Goal: Information Seeking & Learning: Understand process/instructions

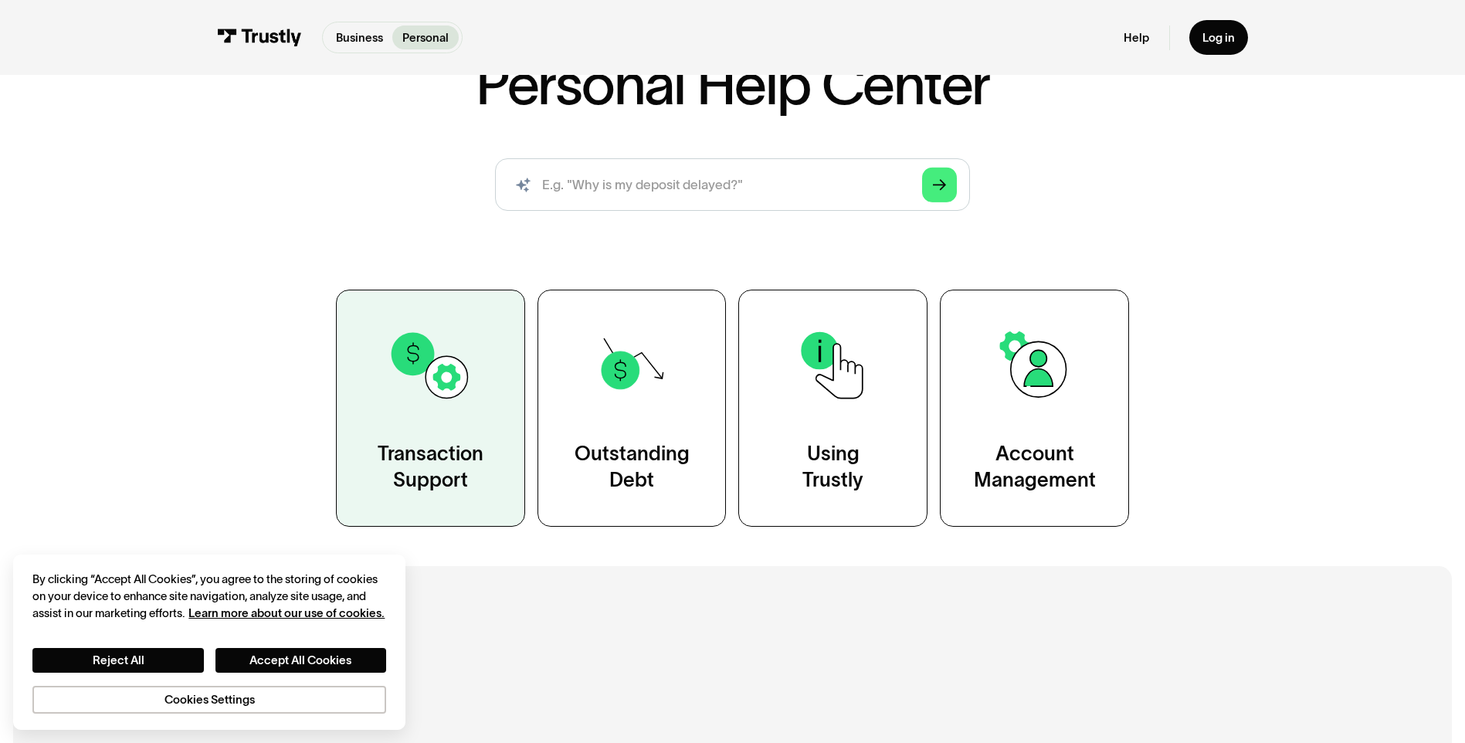
scroll to position [154, 0]
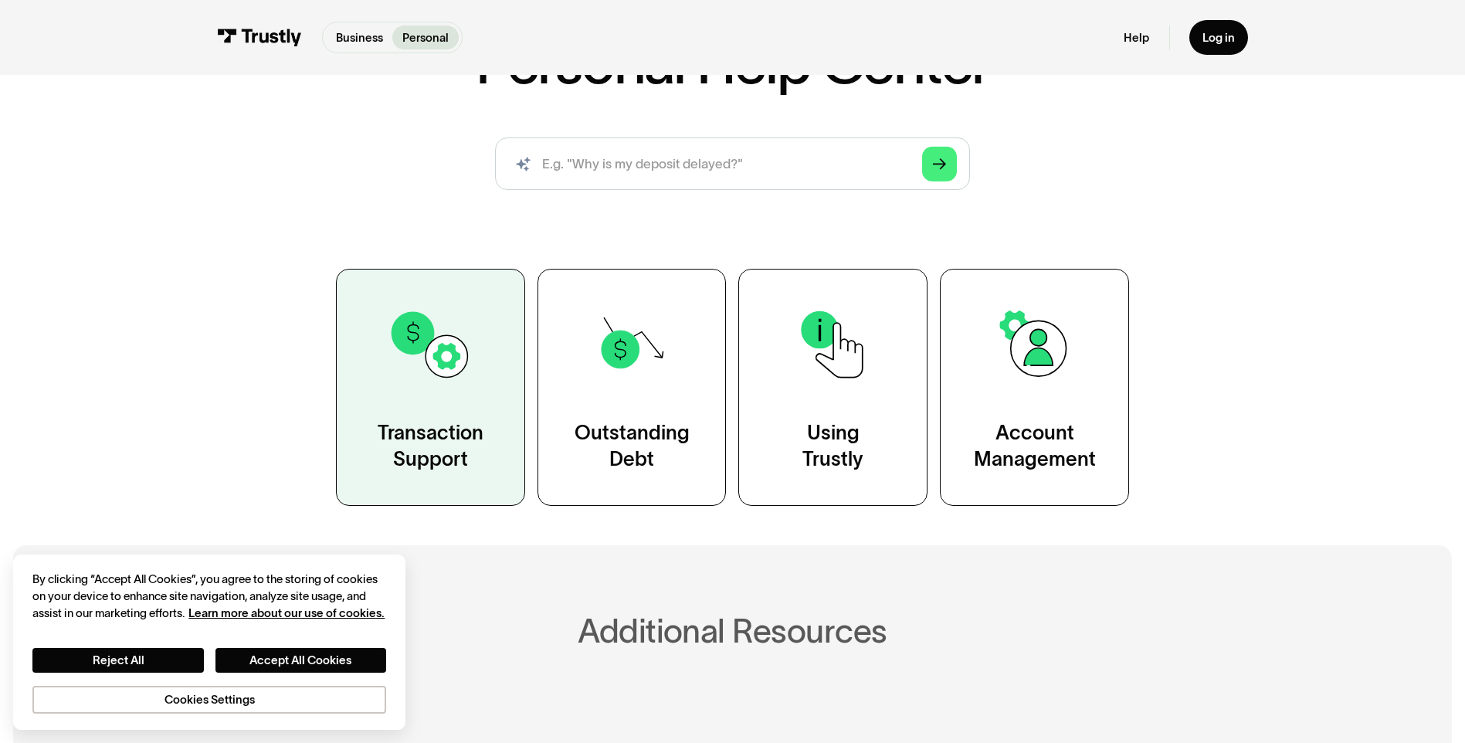
click at [438, 355] on img at bounding box center [430, 344] width 85 height 85
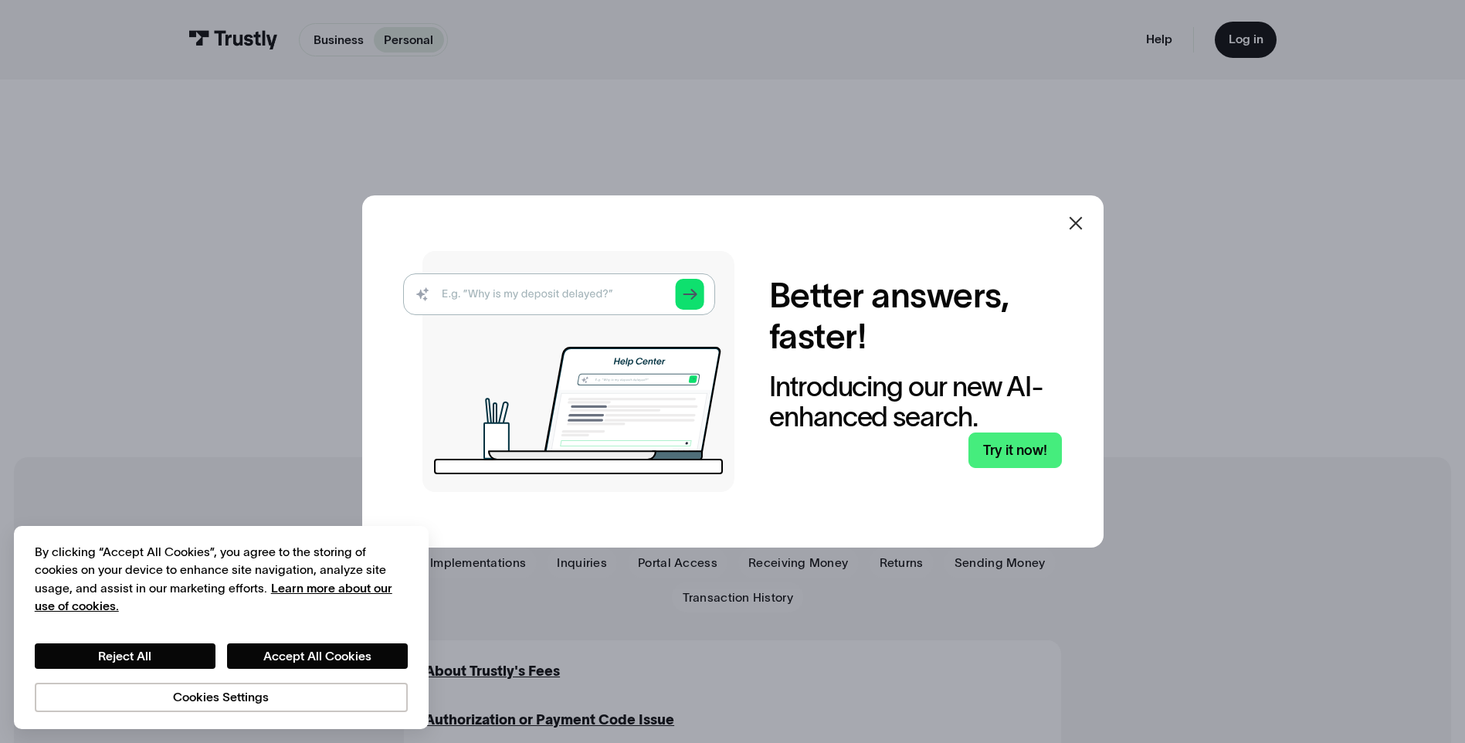
click at [1081, 219] on icon at bounding box center [1076, 223] width 19 height 19
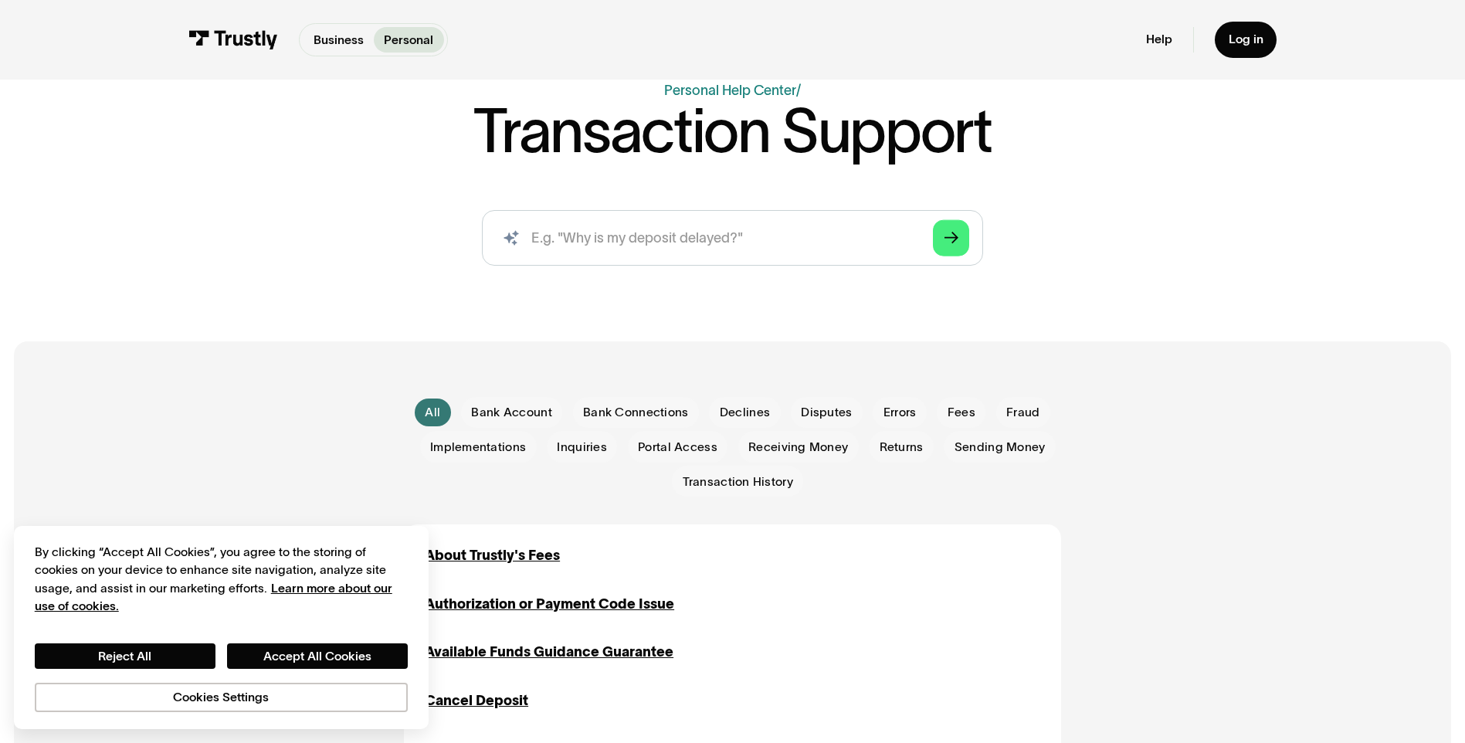
scroll to position [154, 0]
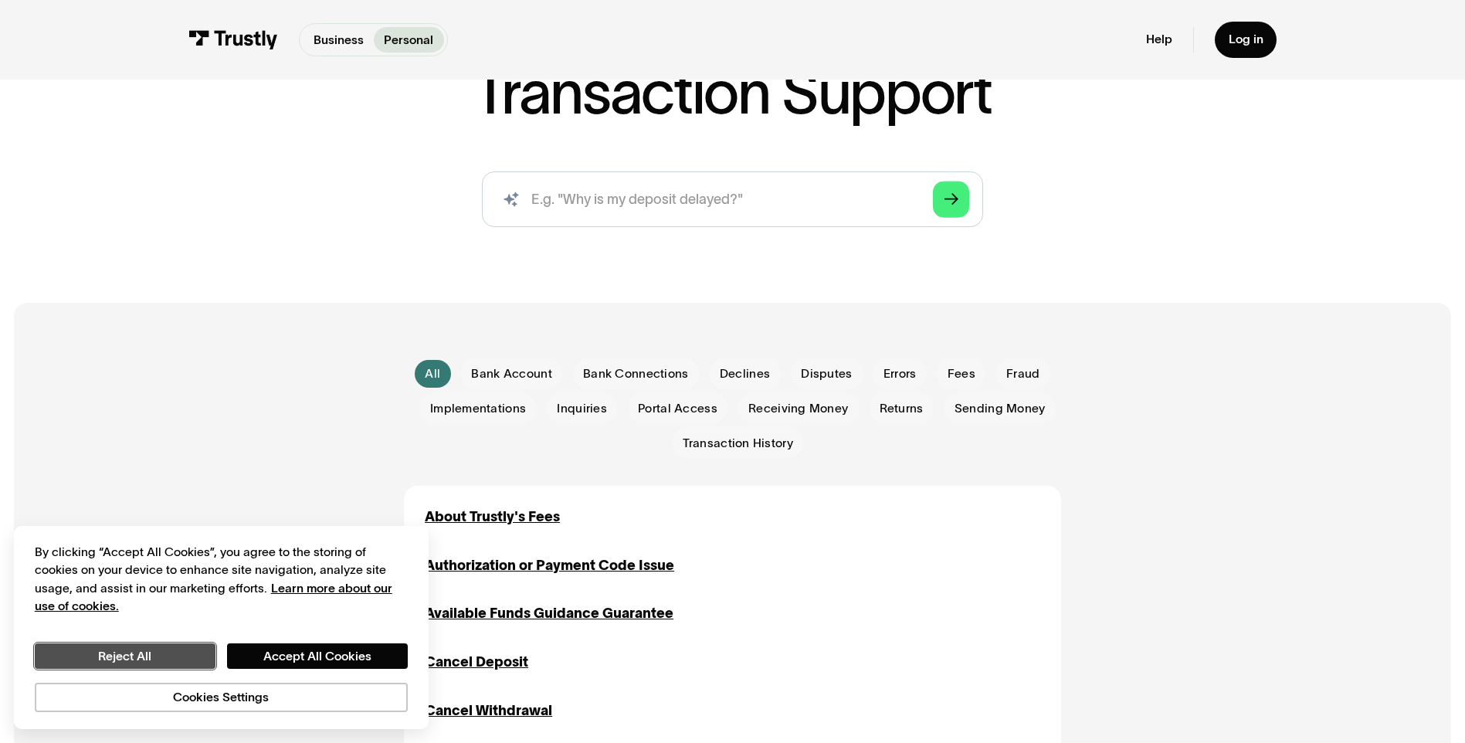
click at [159, 648] on button "Reject All" at bounding box center [125, 656] width 181 height 26
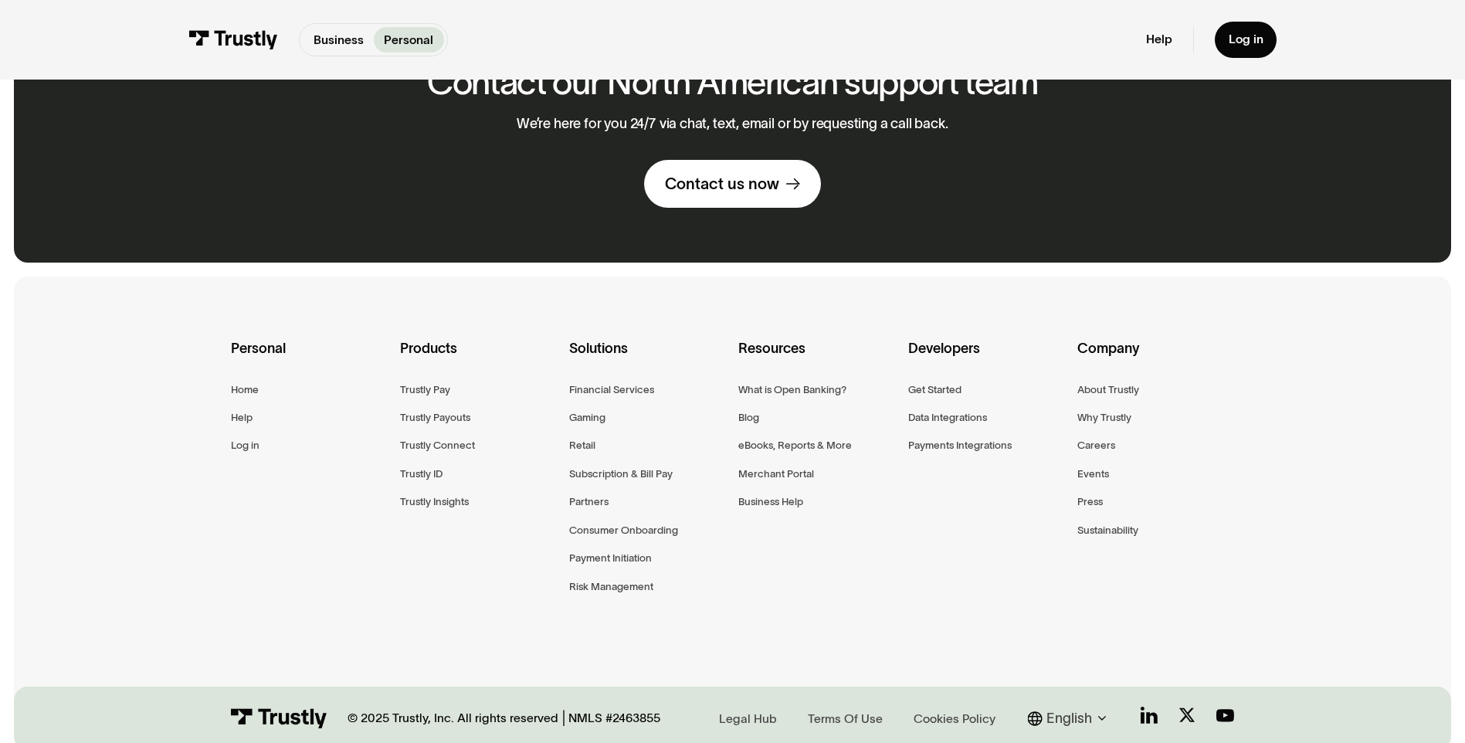
scroll to position [2549, 0]
